Goal: Check status

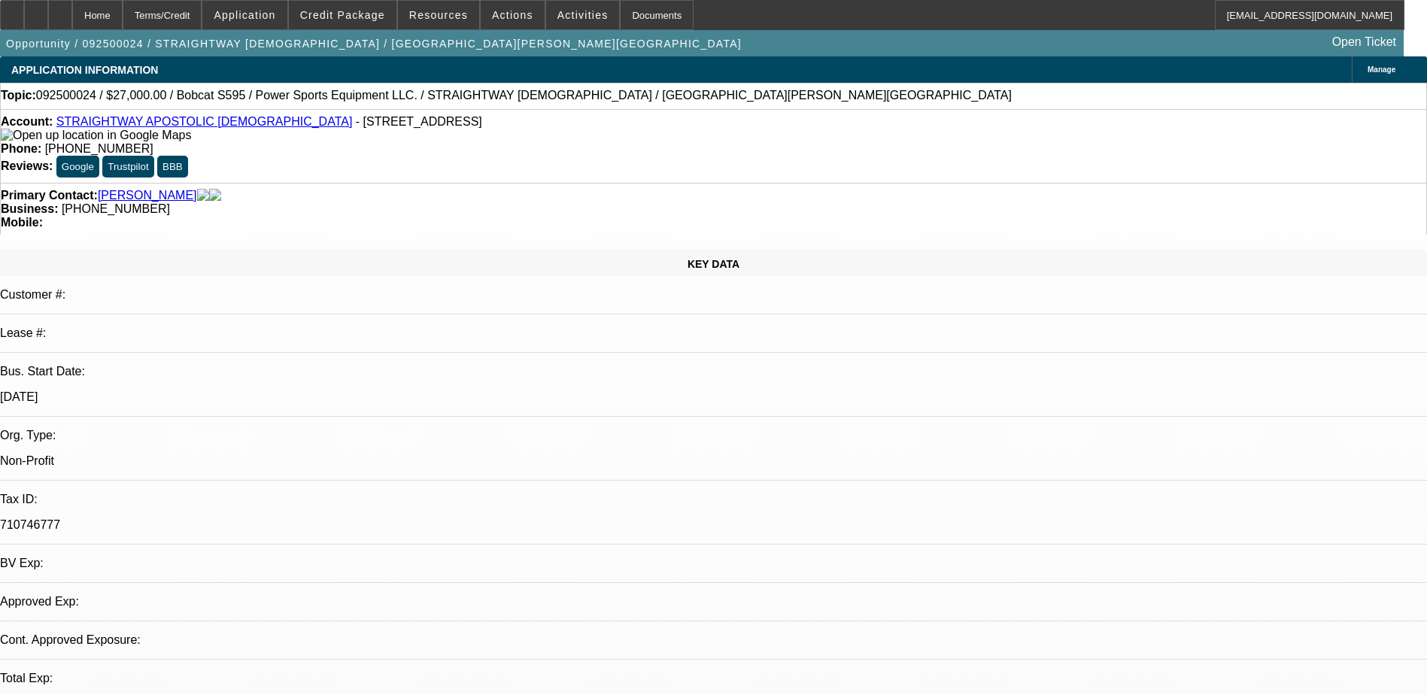
select select "0"
select select "0.1"
select select "1"
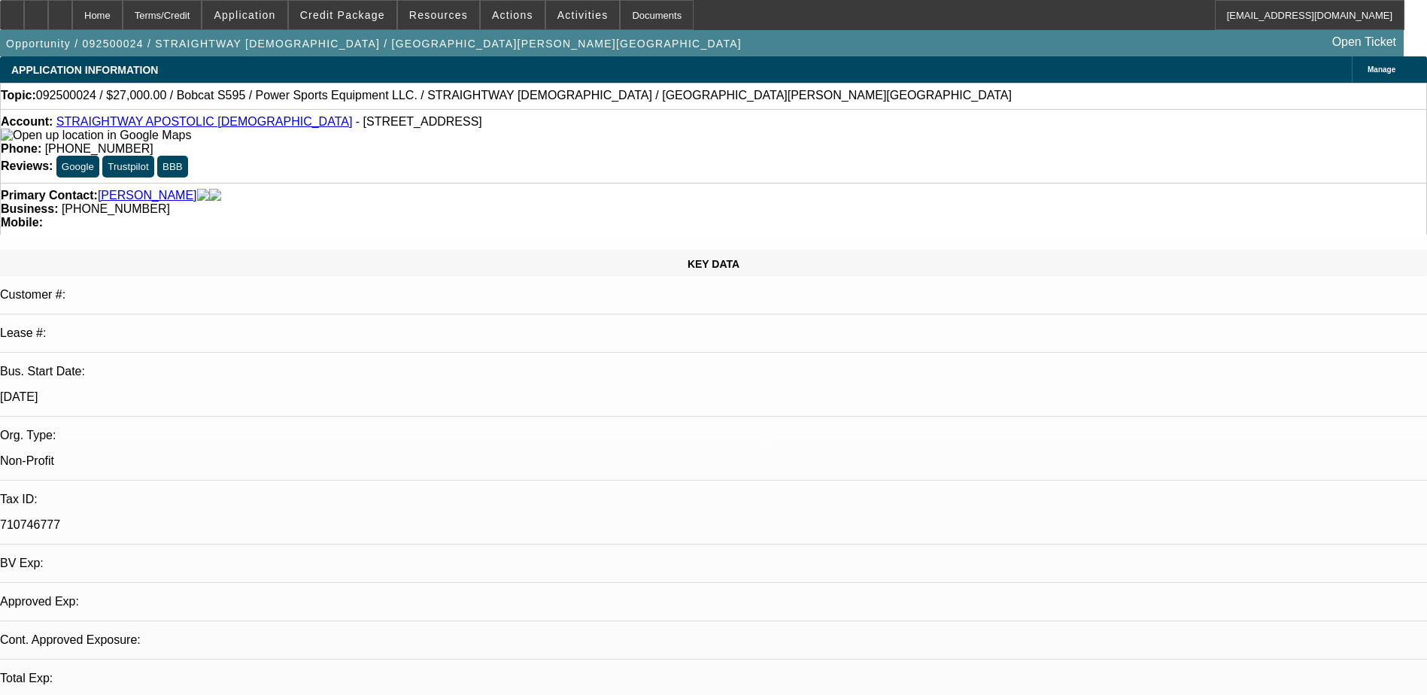
select select "4"
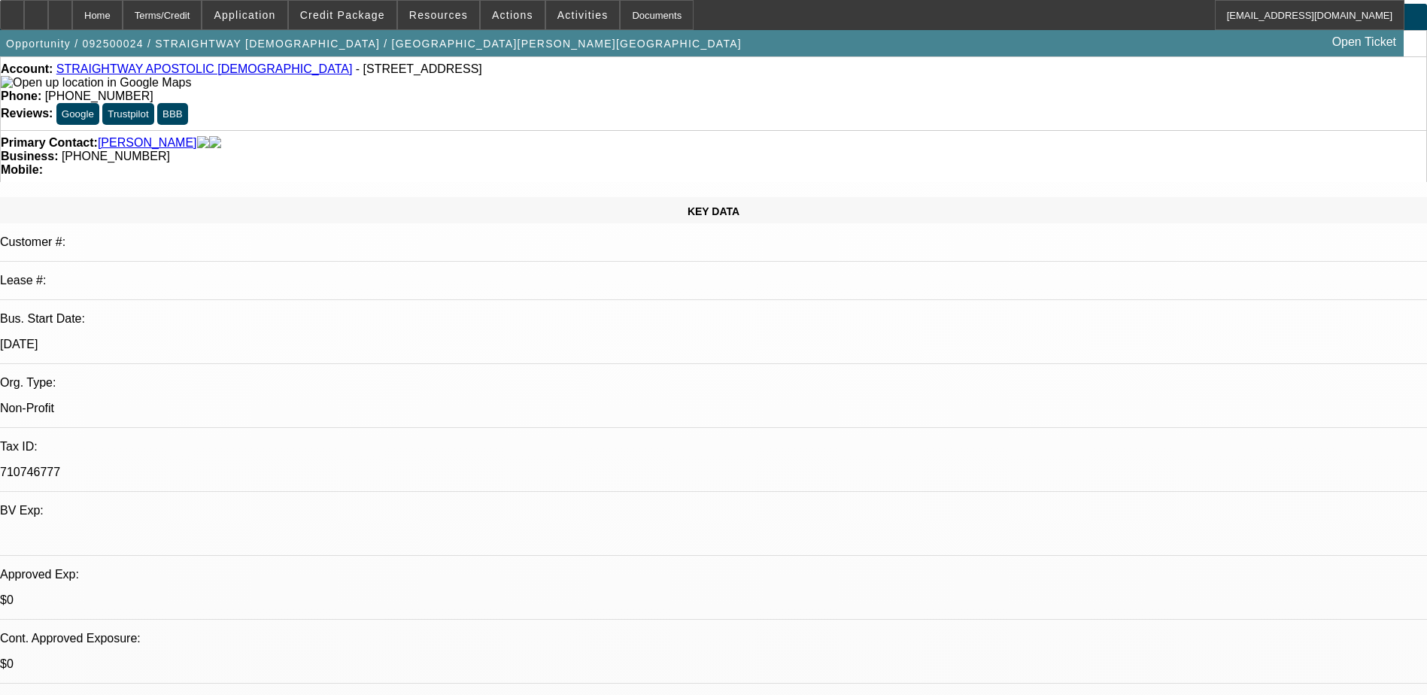
scroll to position [226, 0]
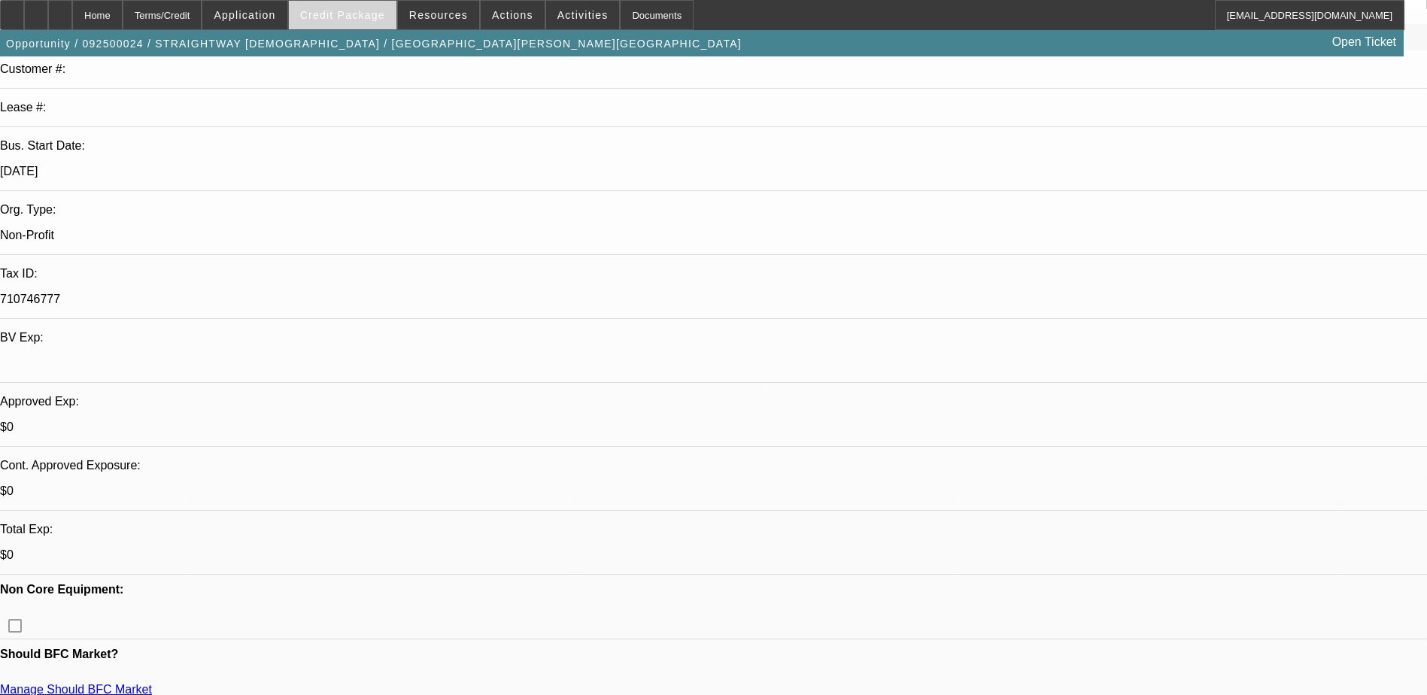
click at [359, 20] on span "Credit Package" at bounding box center [342, 15] width 85 height 12
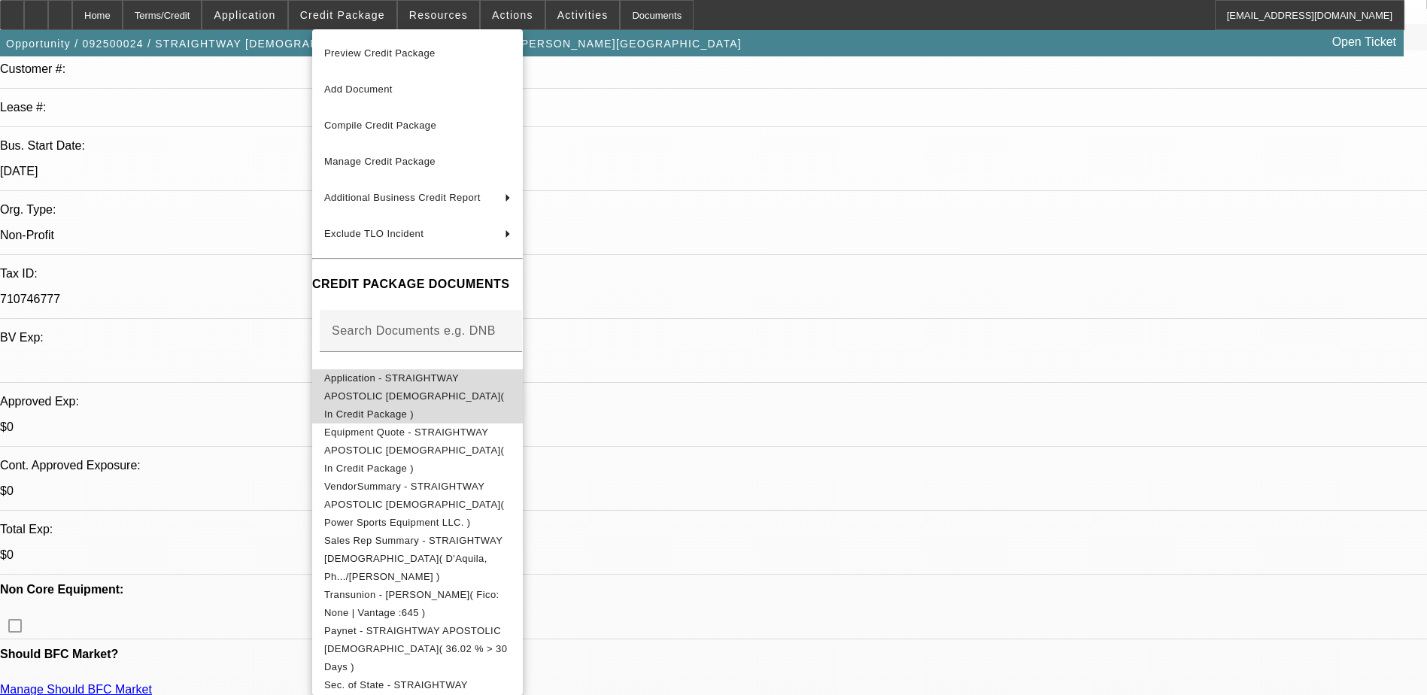
click at [487, 382] on span "Application - STRAIGHTWAY APOSTOLIC DELIVERANCE TEMPLE CHURCH( In Credit Packag…" at bounding box center [417, 396] width 187 height 54
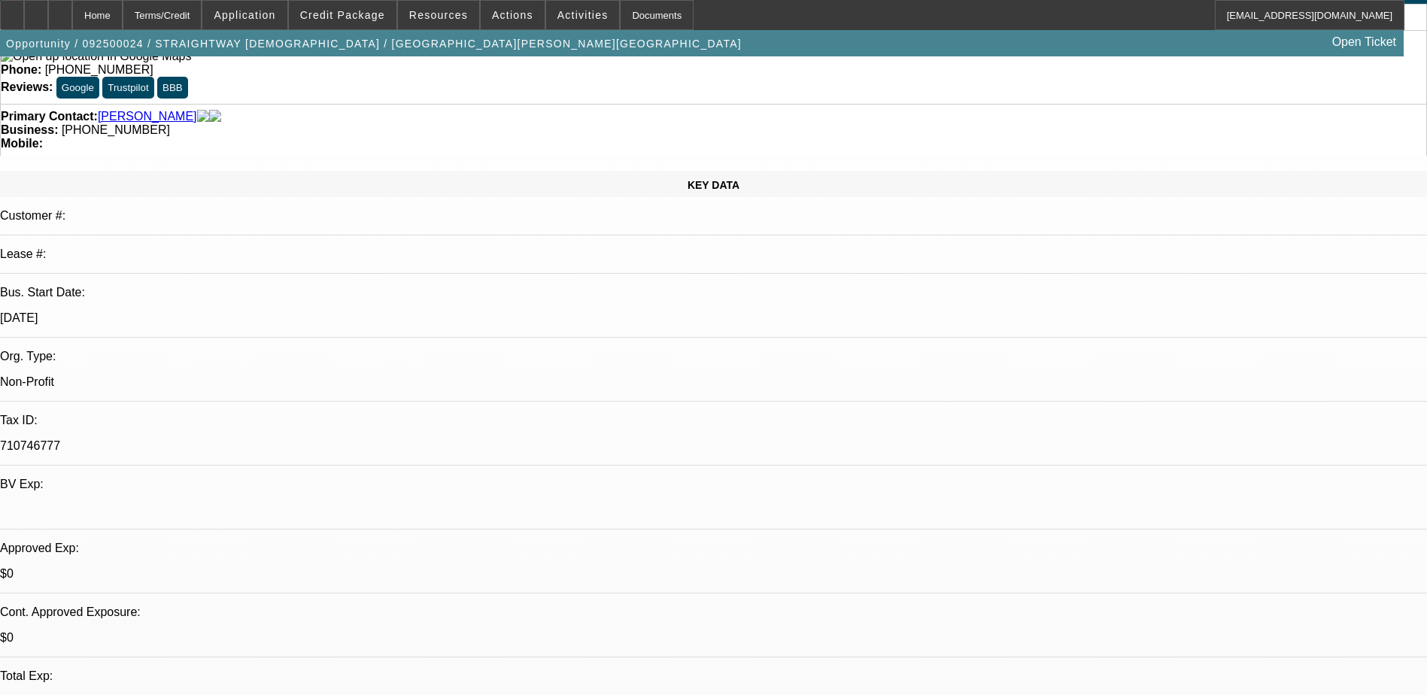
scroll to position [0, 0]
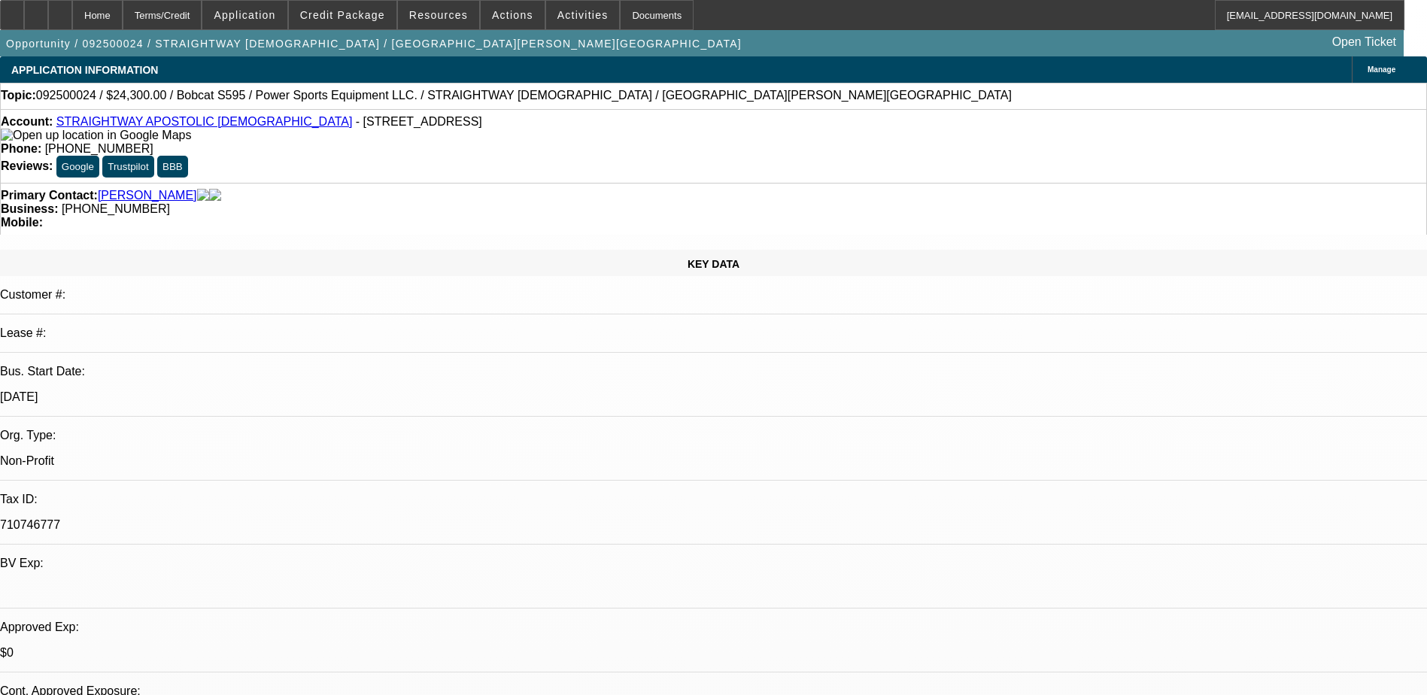
select select "0.1"
select select "2"
select select "0.1"
select select "4"
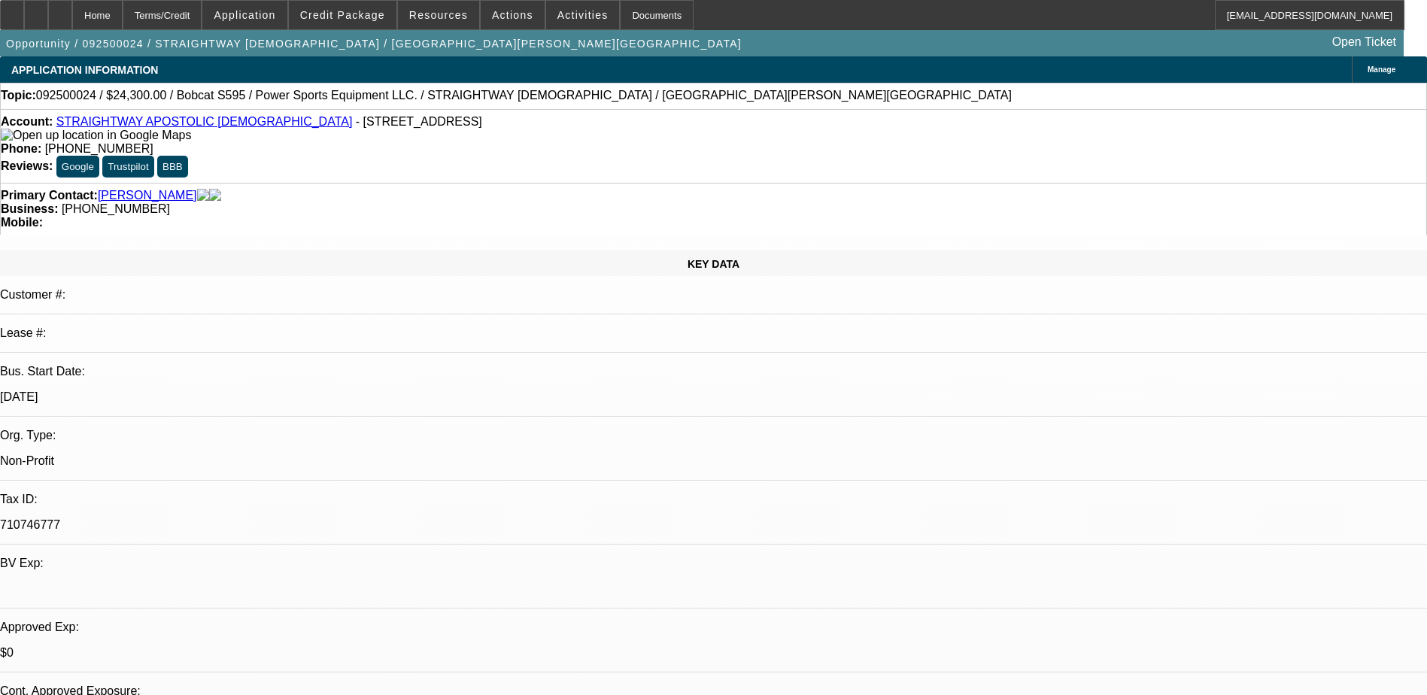
click at [6, 52] on div "Opportunity / 092500024 / STRAIGHTWAY APOSTOLIC DELIVERANCE TEMPLE CHURCH / Bro…" at bounding box center [713, 43] width 1427 height 26
click at [1, 43] on div "Opportunity / 092500024 / STRAIGHTWAY APOSTOLIC DELIVERANCE TEMPLE CHURCH / Bro…" at bounding box center [713, 43] width 1427 height 26
select select "0.1"
select select "2"
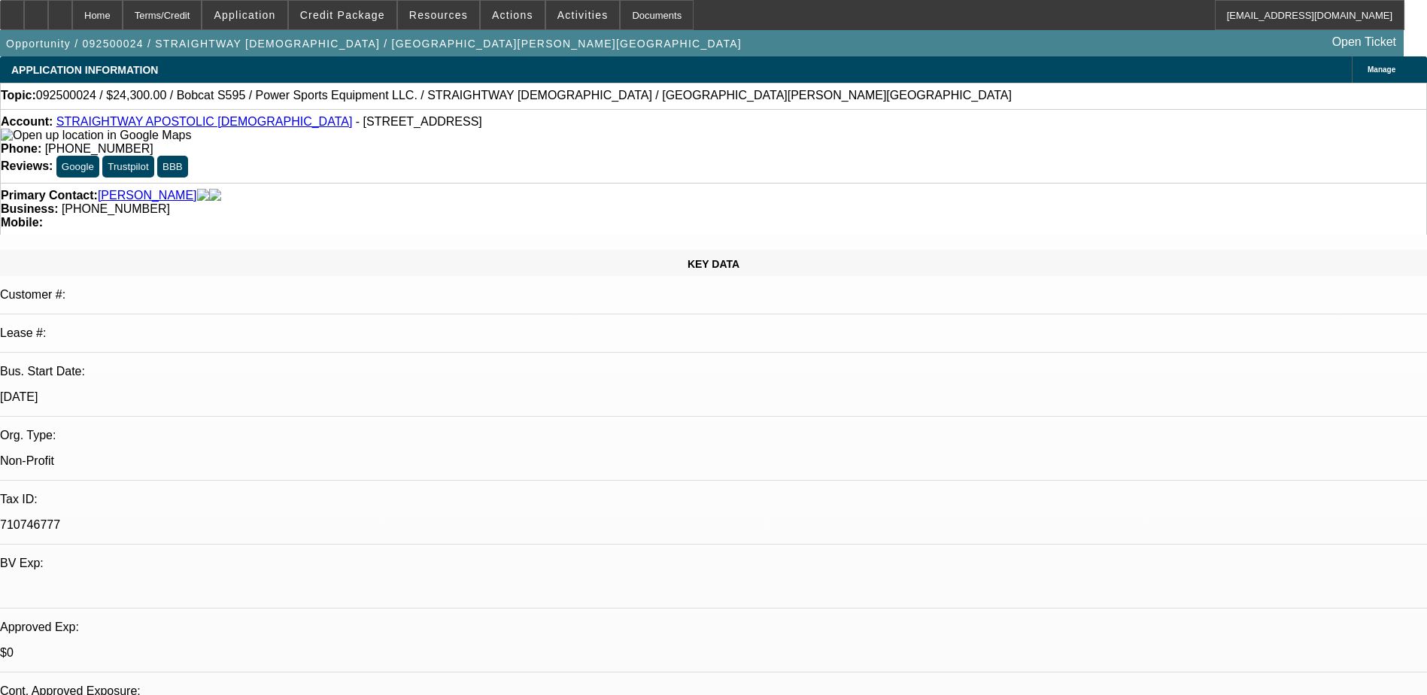
select select "0.1"
select select "4"
click at [60, 10] on icon at bounding box center [60, 10] width 0 height 0
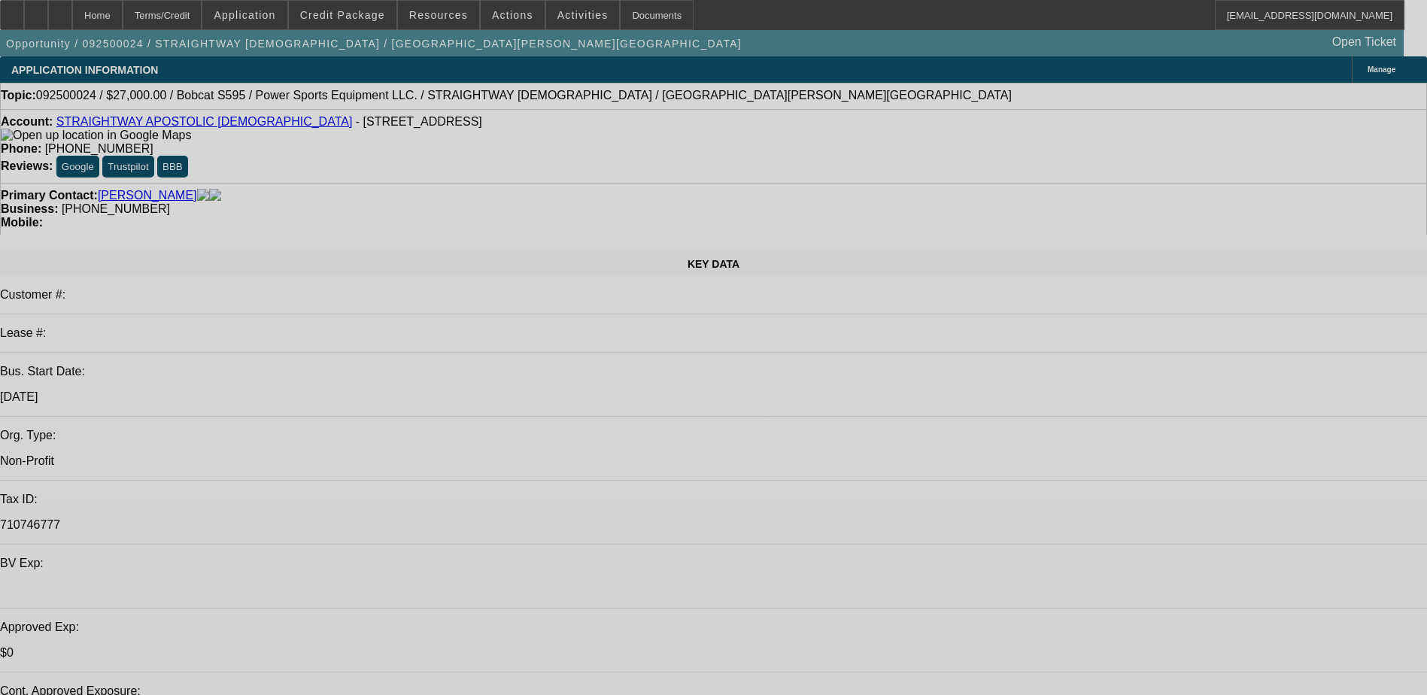
select select "0.15"
select select "0"
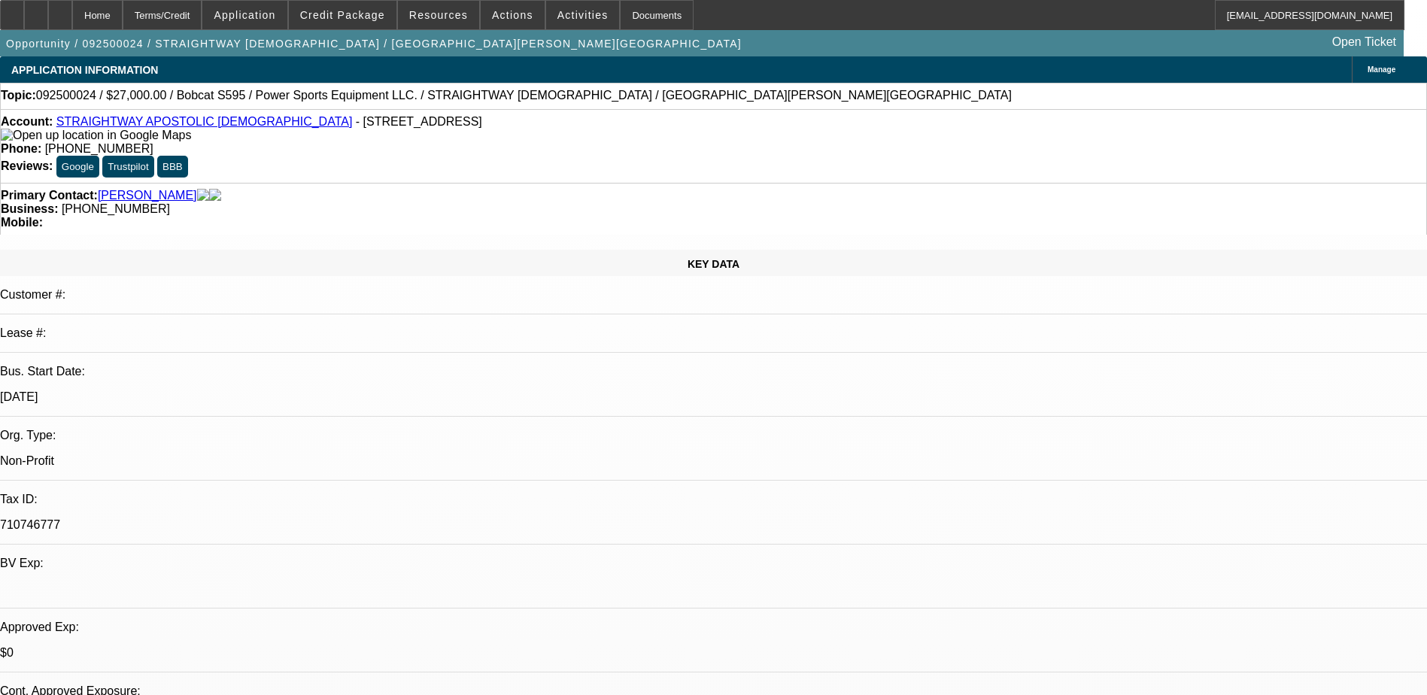
select select "0.1"
select select "4"
select select "0"
select select "0.1"
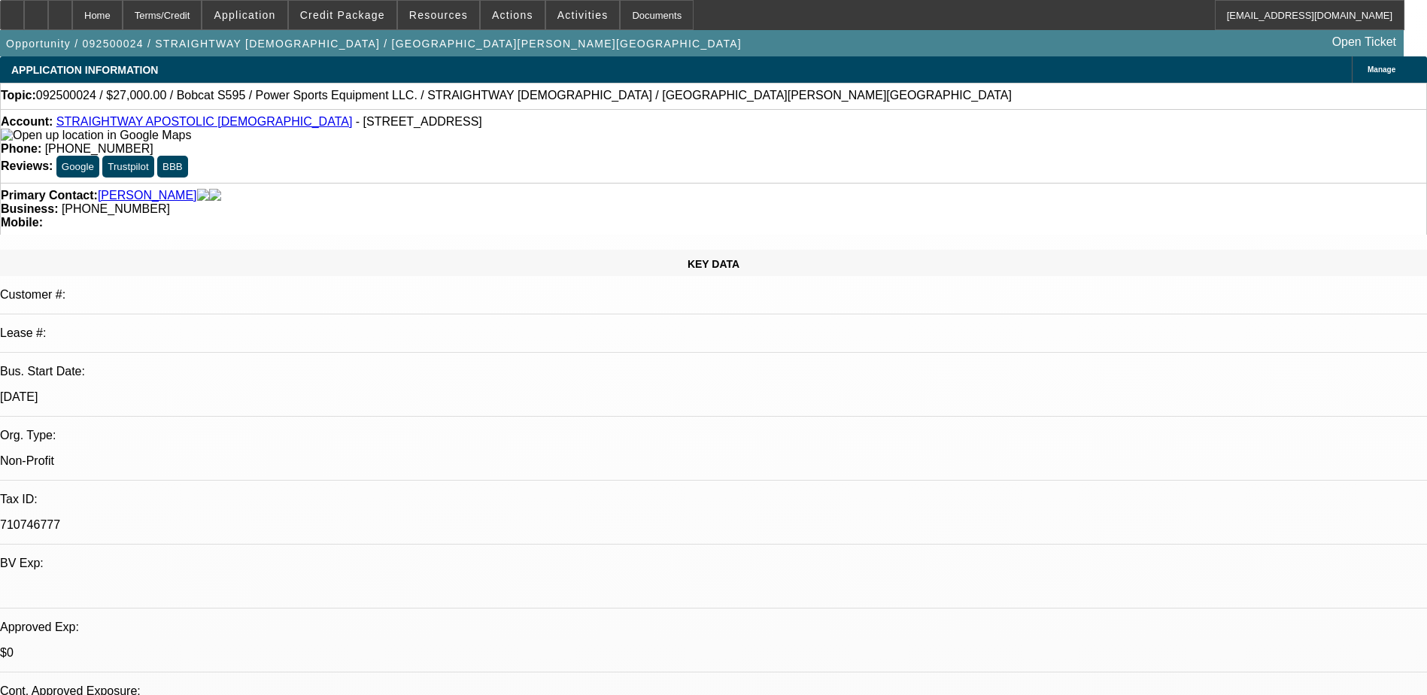
select select "4"
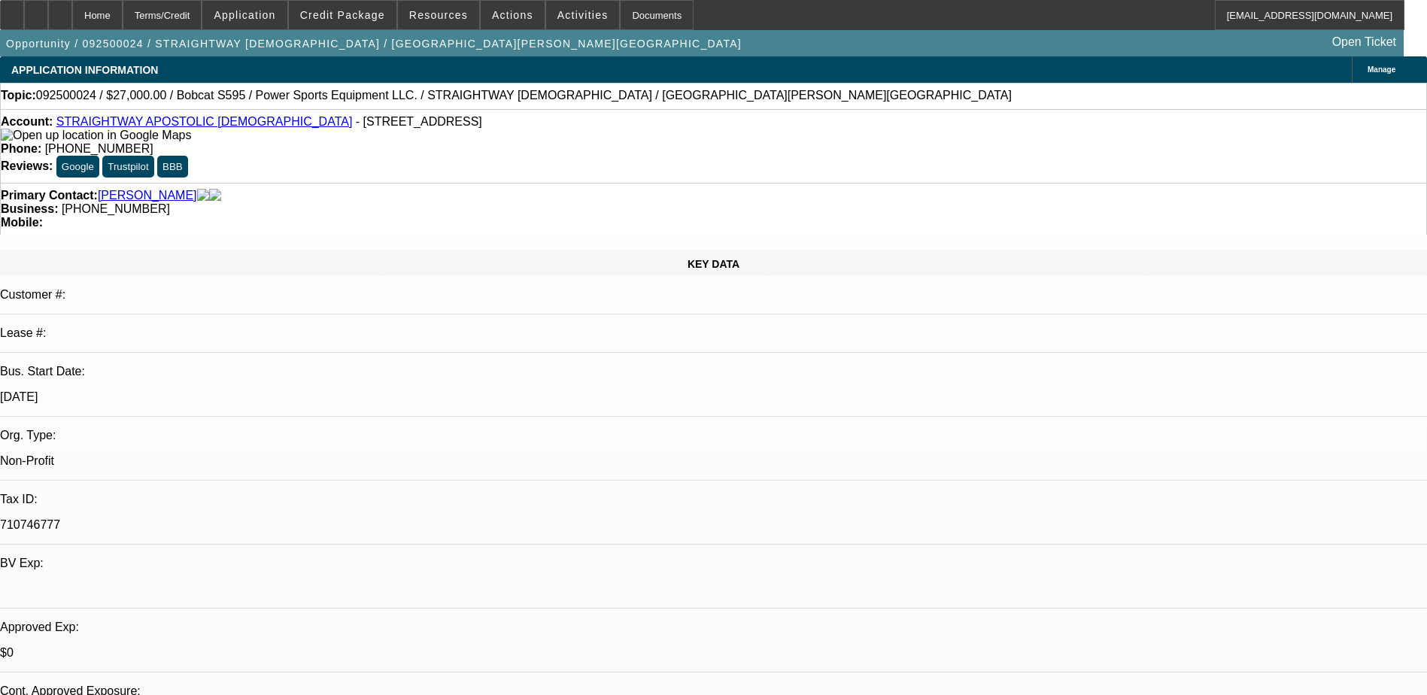
scroll to position [150, 0]
